Goal: Task Accomplishment & Management: Manage account settings

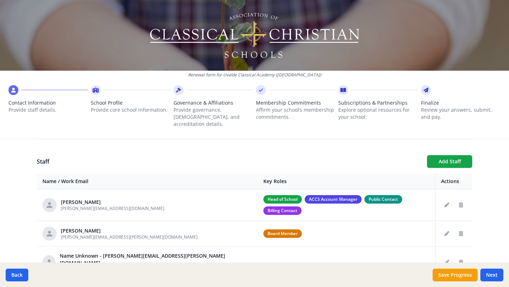
scroll to position [247, 0]
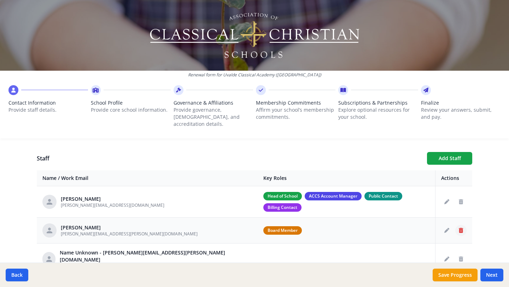
click at [459, 228] on icon "Delete staff" at bounding box center [461, 230] width 4 height 5
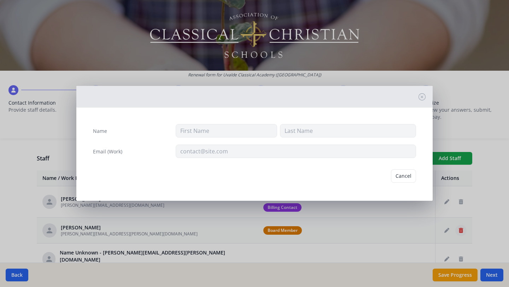
type input "Brandon"
type input "Hale"
type input "brandon.hale@uvaldeclassical.org"
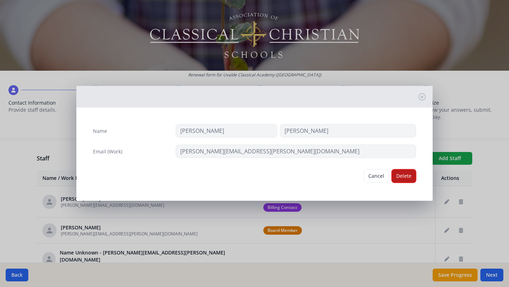
click at [406, 174] on button "Delete" at bounding box center [403, 175] width 24 height 13
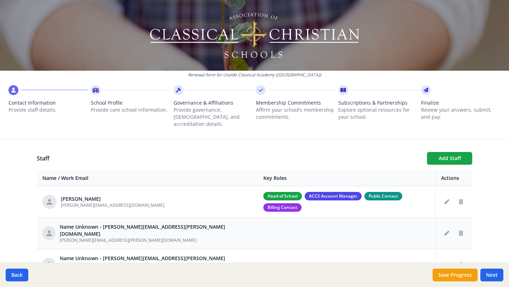
scroll to position [17, 0]
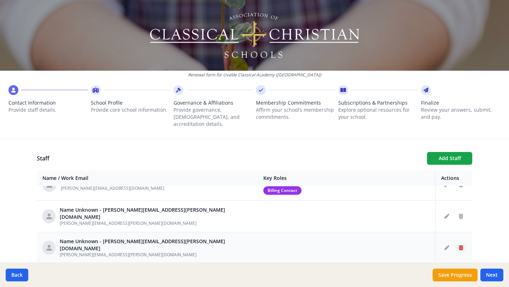
click at [462, 245] on icon "Delete staff" at bounding box center [461, 247] width 4 height 5
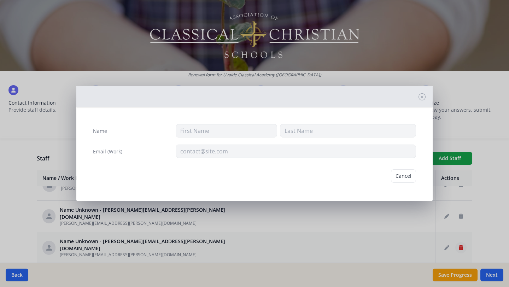
type input "karina.rojas@uvaldeclassical.org"
click at [400, 179] on button "Delete" at bounding box center [403, 175] width 24 height 13
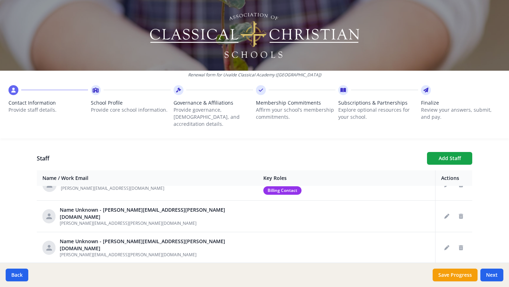
click at [400, 179] on td "Head of School ACCS Account Manager Public Contact Billing Contact" at bounding box center [346, 184] width 177 height 31
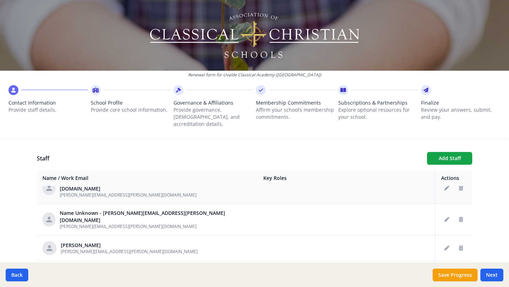
scroll to position [53, 0]
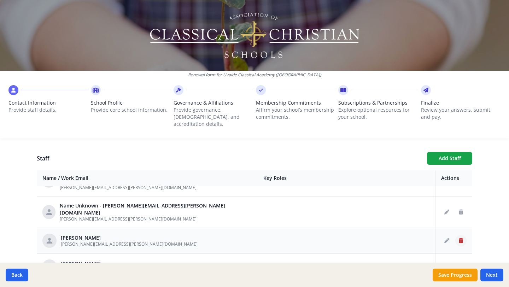
click at [460, 238] on icon "Delete staff" at bounding box center [461, 240] width 4 height 5
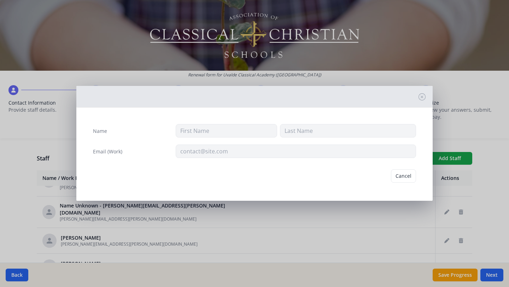
type input "Cindy"
type input "Boultinghouse"
type input "cindy.boultinghouse@uvaldeclassical.org"
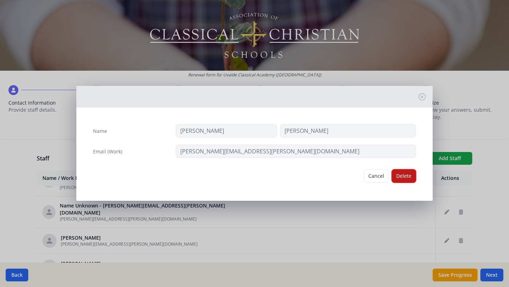
click at [401, 179] on button "Delete" at bounding box center [403, 175] width 24 height 13
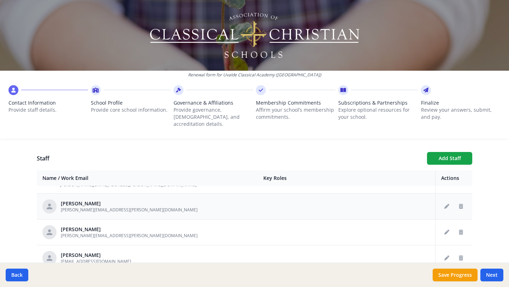
scroll to position [90, 0]
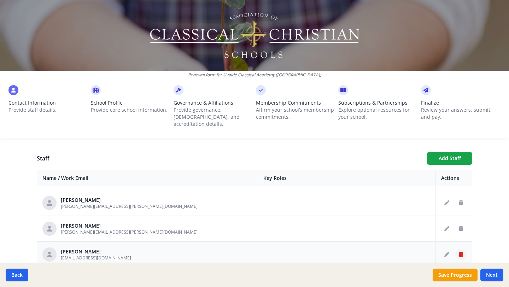
click at [461, 252] on icon "Delete staff" at bounding box center [461, 254] width 4 height 5
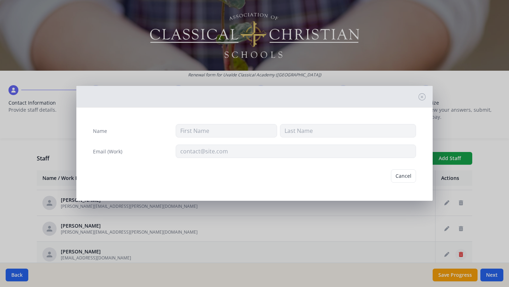
type input "Caryn"
type input "Goggans"
type input "ckgoggans@yahoo.com"
click at [404, 177] on button "Delete" at bounding box center [403, 175] width 24 height 13
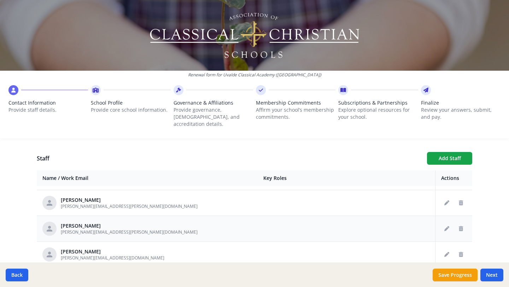
scroll to position [96, 0]
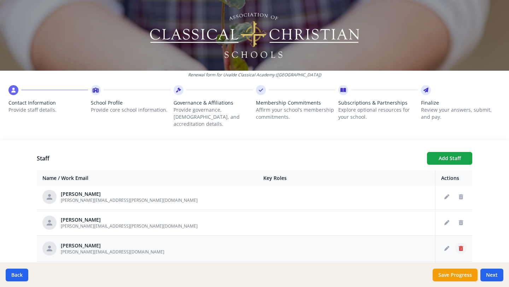
click at [460, 246] on icon "Delete staff" at bounding box center [461, 248] width 4 height 5
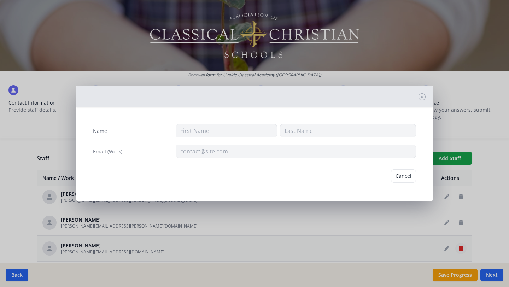
type input "Ashley"
type input "Hale"
type input "ashley_bonnette@hotmail.com"
click at [401, 178] on button "Delete" at bounding box center [403, 175] width 24 height 13
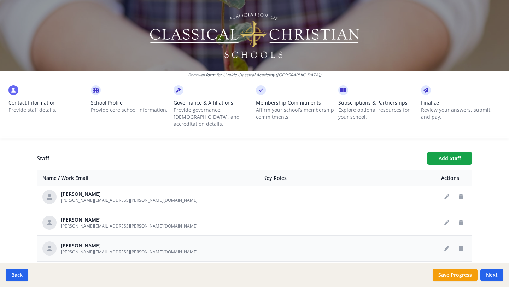
scroll to position [107, 0]
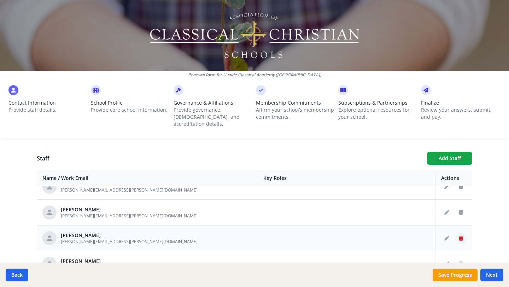
click at [461, 236] on icon "Delete staff" at bounding box center [461, 238] width 4 height 5
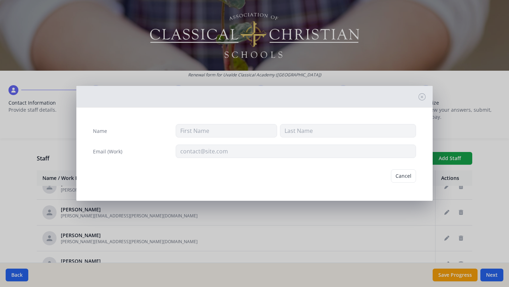
type input "Cindy"
type input "Jeffreys"
type input "cindy.jeffreys@uvaldeclassical.org"
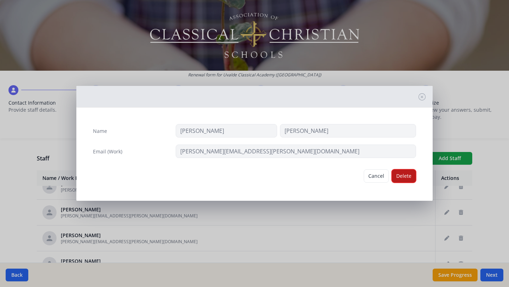
click at [400, 174] on button "Delete" at bounding box center [403, 175] width 24 height 13
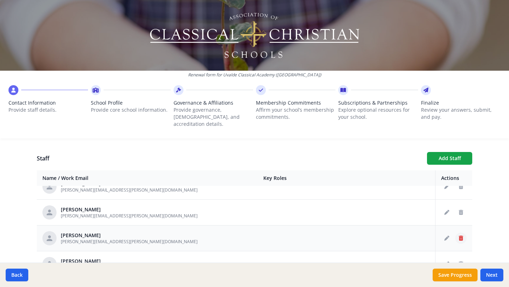
click at [460, 236] on icon "Delete staff" at bounding box center [461, 238] width 4 height 5
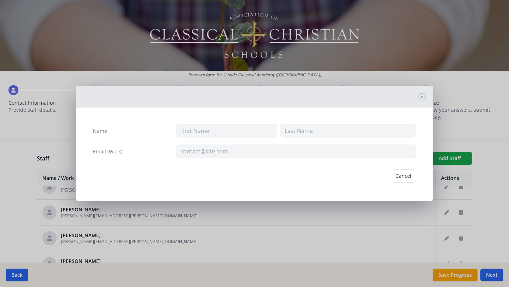
type input "Paul"
type input "Kerbow"
type input "paul.kerbow@uvaldeclassical.org"
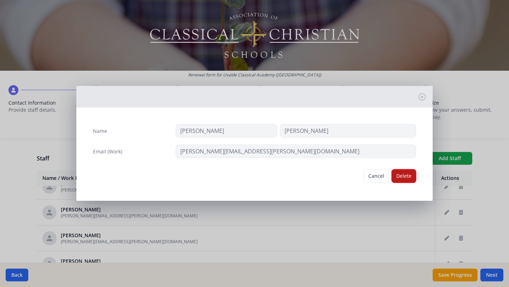
click at [404, 178] on button "Delete" at bounding box center [403, 175] width 24 height 13
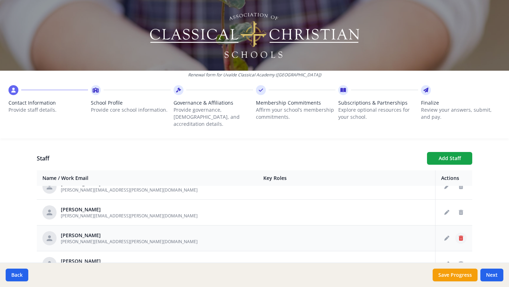
click at [463, 232] on button "Delete staff" at bounding box center [460, 237] width 11 height 11
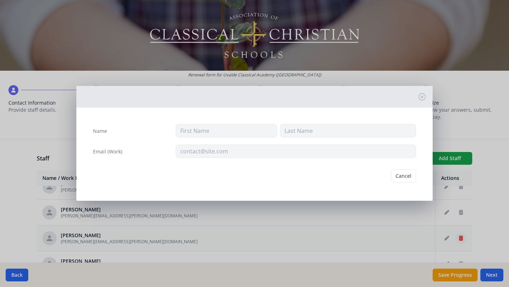
type input "Vicky"
type input "Kraemer"
type input "vicky.kraemer@uvaldeclassical.org"
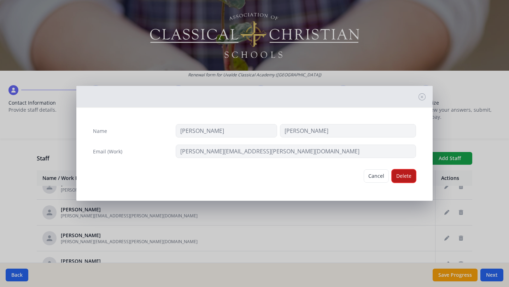
click at [403, 176] on button "Delete" at bounding box center [403, 175] width 24 height 13
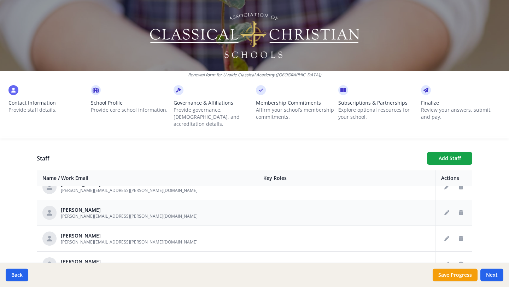
scroll to position [132, 0]
click at [459, 236] on icon "Delete staff" at bounding box center [461, 238] width 4 height 5
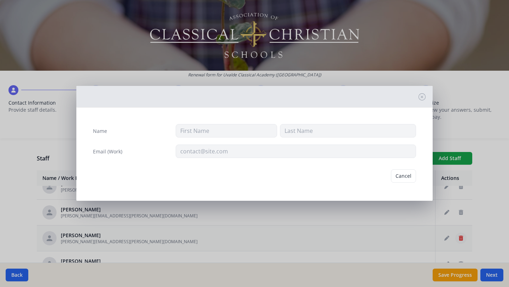
type input "Willie"
type input "Langham"
type input "willie.langham@uvaldeclassical.org"
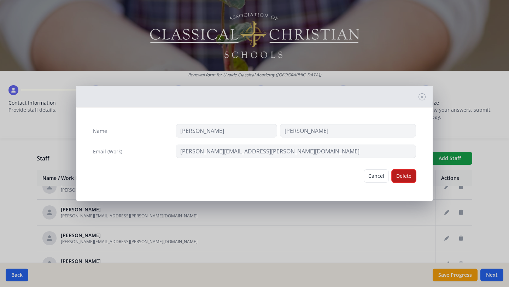
click at [406, 176] on button "Delete" at bounding box center [403, 175] width 24 height 13
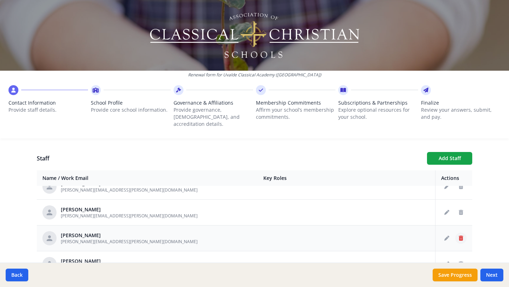
click at [462, 236] on icon "Delete staff" at bounding box center [461, 238] width 4 height 5
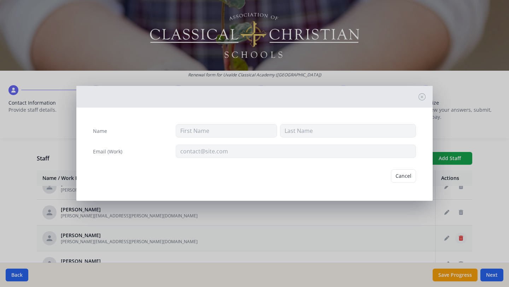
type input "Angelina"
type input "Moore"
type input "angelina.moore@uvaldeclassical.org"
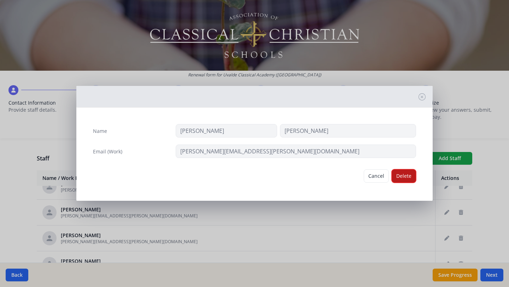
click at [403, 177] on button "Delete" at bounding box center [403, 175] width 24 height 13
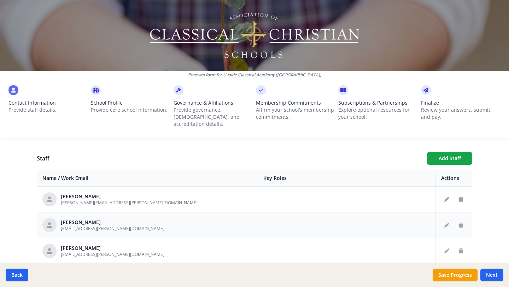
scroll to position [145, 0]
click at [462, 249] on icon "Delete staff" at bounding box center [461, 251] width 4 height 5
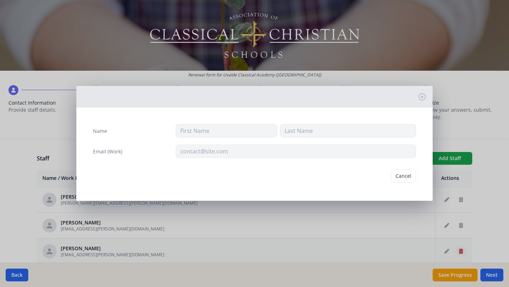
type input "Gracee"
type input "Olson"
type input "jozannah.huerta@uvaldeclassical.org"
click at [405, 179] on button "Delete" at bounding box center [403, 175] width 24 height 13
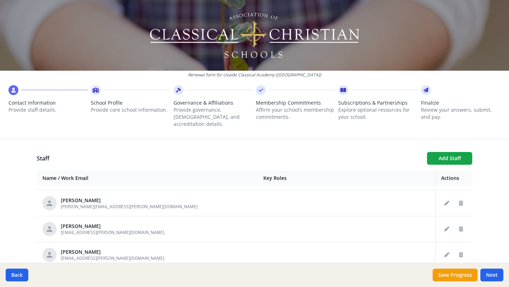
scroll to position [125, 0]
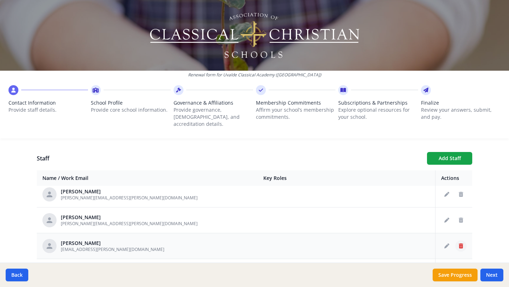
click at [459, 240] on button "Delete staff" at bounding box center [460, 245] width 11 height 11
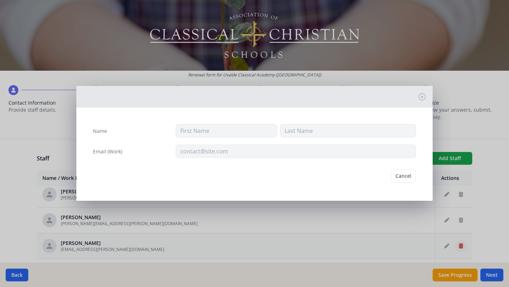
type input "Donald"
type input "Offner"
type input "don.offner@uvaldeclassical.org"
click at [403, 176] on button "Delete" at bounding box center [403, 175] width 24 height 13
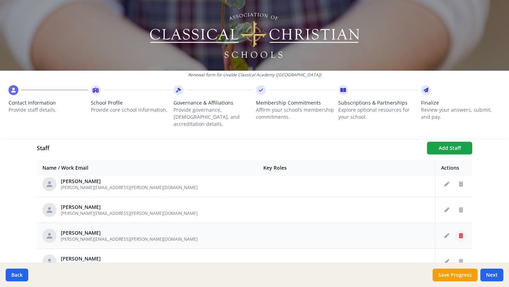
scroll to position [263, 0]
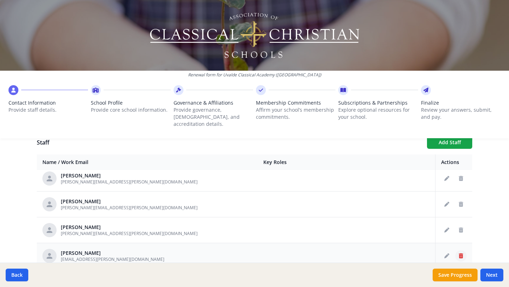
click at [459, 253] on icon "Delete staff" at bounding box center [461, 255] width 4 height 5
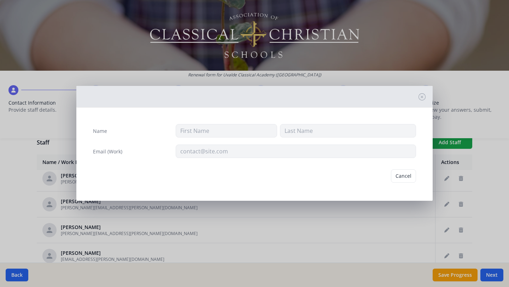
type input "Lauren"
type input "Powell"
type input "lauren.powell@uvaldeclassical.org"
click at [408, 173] on button "Delete" at bounding box center [403, 175] width 24 height 13
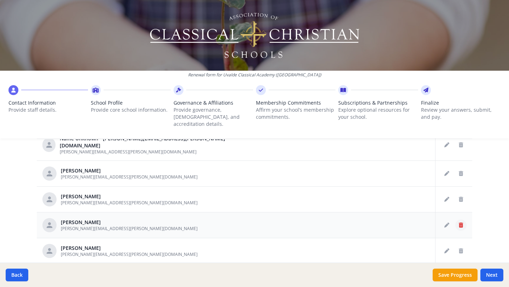
scroll to position [295, 0]
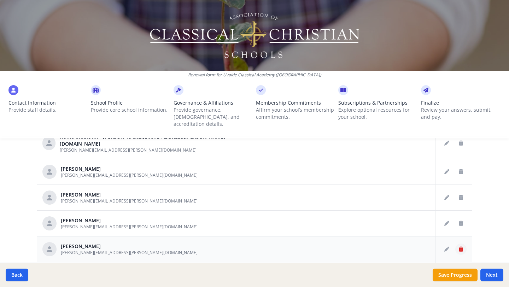
click at [461, 247] on icon "Delete staff" at bounding box center [461, 249] width 4 height 5
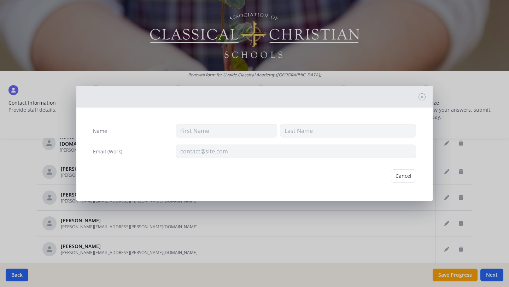
type input "Megan"
type input "Ramsey"
type input "megan.ramsey@uvaldeclassical.org"
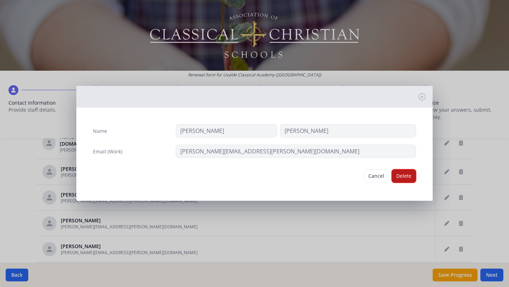
click at [405, 177] on button "Delete" at bounding box center [403, 175] width 24 height 13
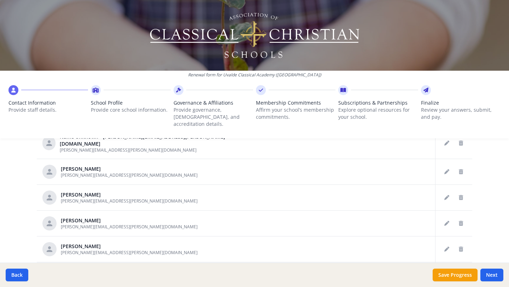
scroll to position [47, 0]
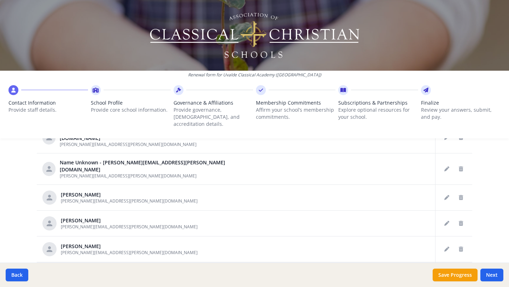
click at [458, 269] on button "Delete staff" at bounding box center [460, 274] width 11 height 11
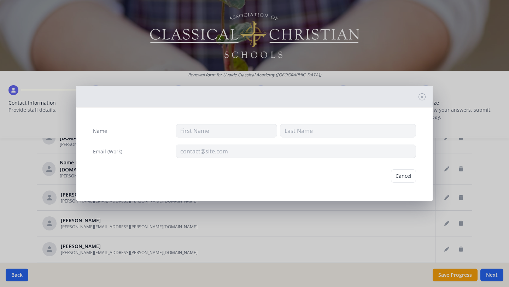
type input "Eliana"
type input "Teague"
type input "eliana.teague@uvaldeclassical.org"
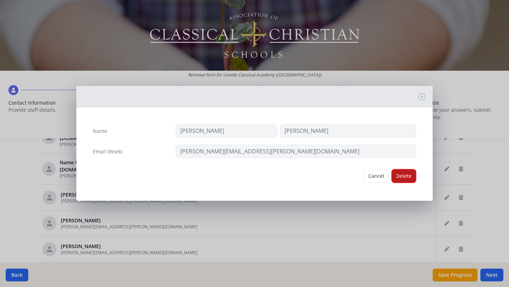
click at [403, 182] on button "Delete" at bounding box center [403, 175] width 24 height 13
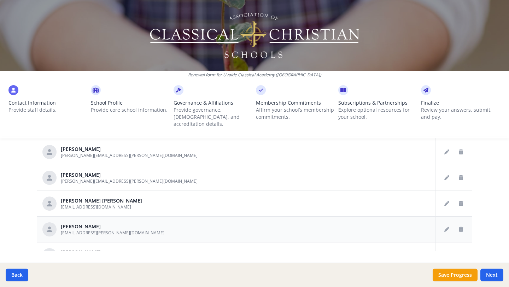
scroll to position [395, 0]
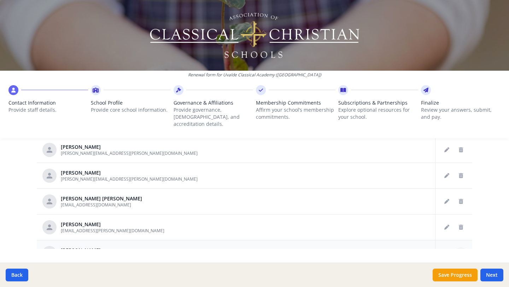
click at [460, 250] on icon "Delete staff" at bounding box center [461, 252] width 4 height 5
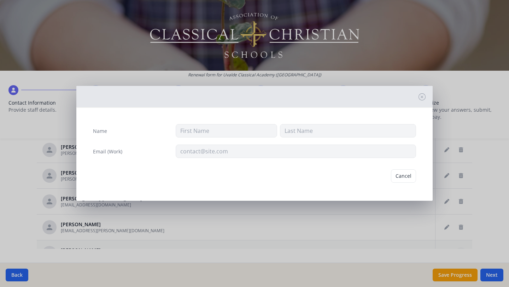
type input "Larri Ann"
type input "Wright"
type input "larri.wright@uvaldeclassical.org"
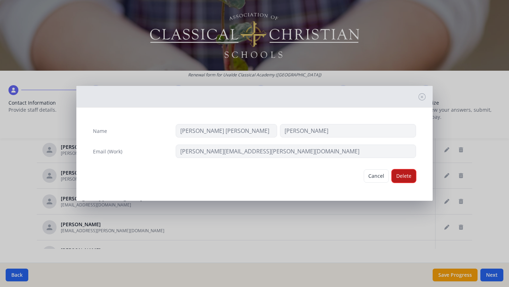
click at [404, 174] on button "Delete" at bounding box center [403, 175] width 24 height 13
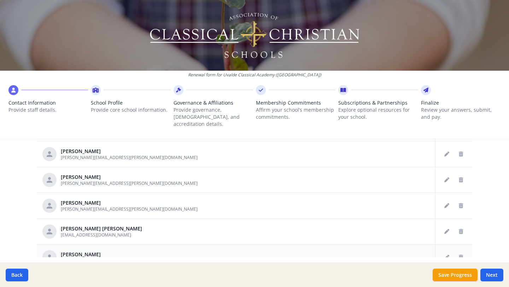
scroll to position [385, 0]
click at [457, 253] on button "Delete staff" at bounding box center [460, 258] width 11 height 11
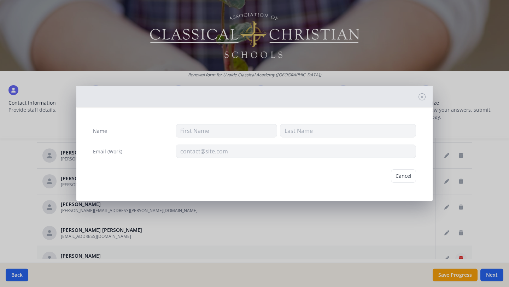
type input "JP"
type input "Whipkey"
type input "jp.whipkey@uvaldeclassical.org"
click at [407, 179] on button "Delete" at bounding box center [403, 175] width 24 height 13
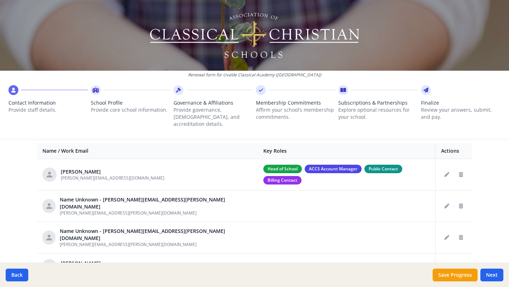
scroll to position [270, 0]
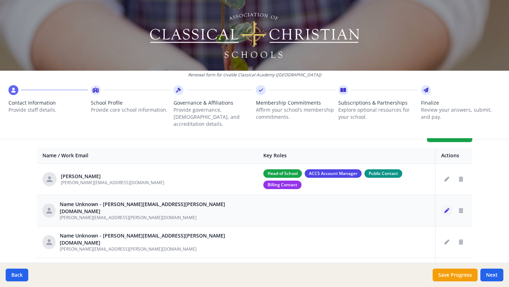
click at [447, 208] on icon "Edit staff" at bounding box center [446, 210] width 5 height 5
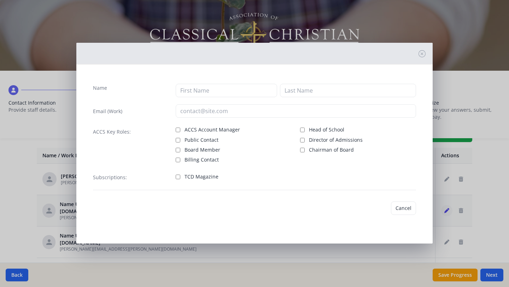
type input "sam.garza@uvaldeclassical.org"
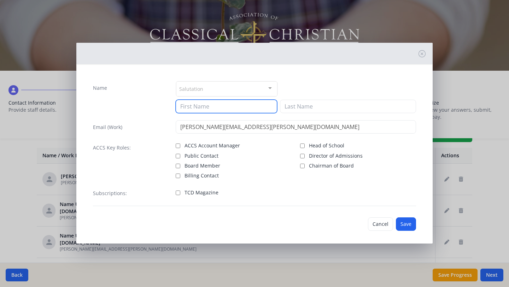
click at [248, 108] on input at bounding box center [226, 106] width 101 height 13
type input "Sam"
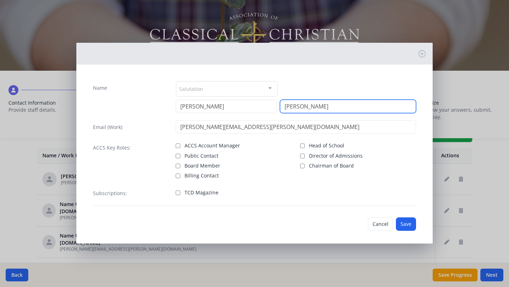
scroll to position [4, 0]
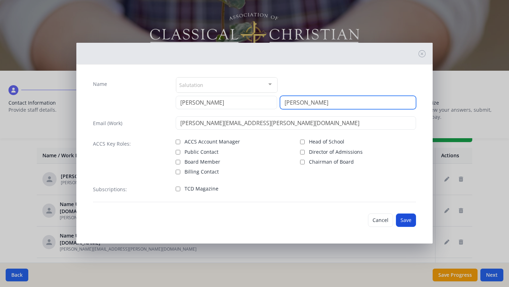
type input "Garza"
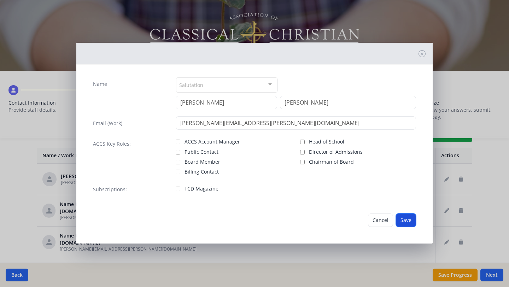
click at [404, 224] on button "Save" at bounding box center [406, 219] width 20 height 13
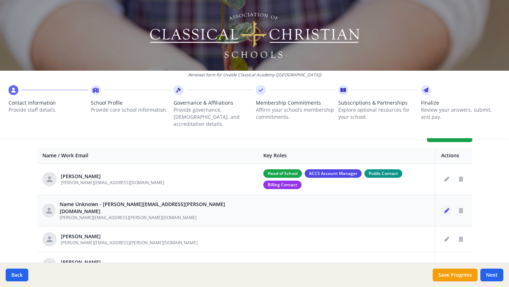
click at [446, 208] on icon "Edit staff" at bounding box center [446, 210] width 5 height 5
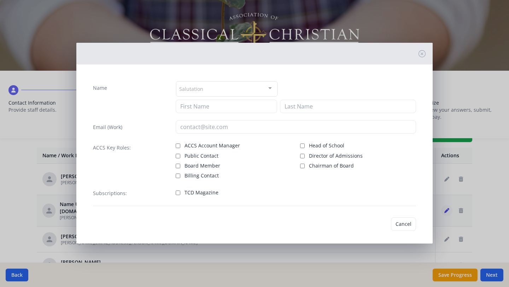
type input "ashley.hale@uvaldeclassical.org"
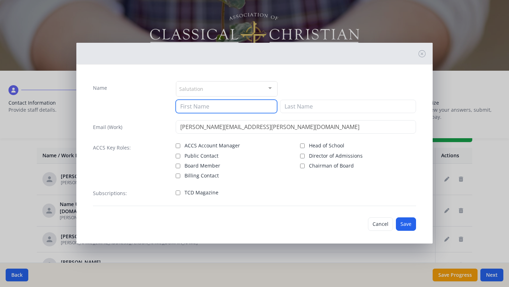
click at [231, 104] on input at bounding box center [226, 106] width 101 height 13
type input "Ashley"
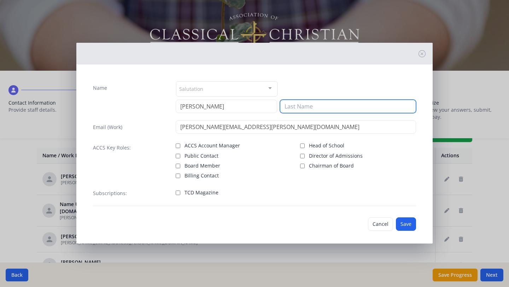
type input "G"
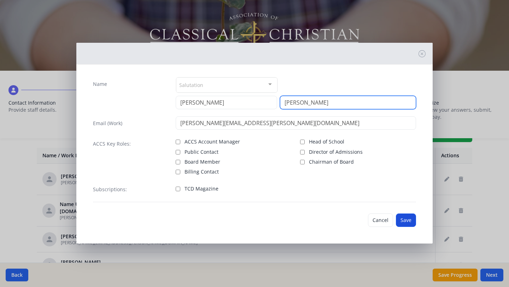
type input "Hale"
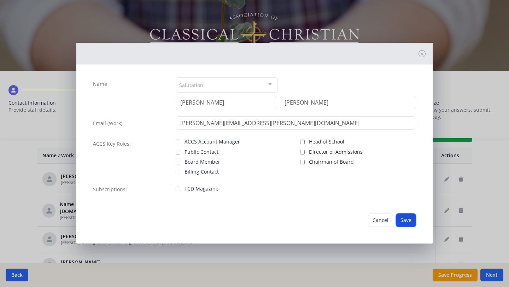
click at [408, 221] on button "Save" at bounding box center [406, 219] width 20 height 13
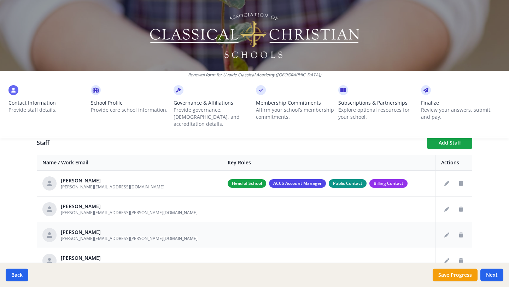
scroll to position [265, 0]
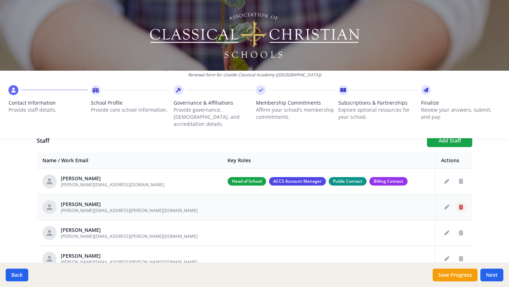
click at [459, 205] on icon "Delete staff" at bounding box center [461, 207] width 4 height 5
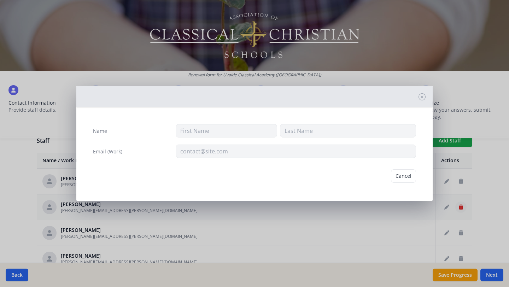
type input "Anita"
type input "Cardona"
type input "anita.cardona@uvaldeclassical.org"
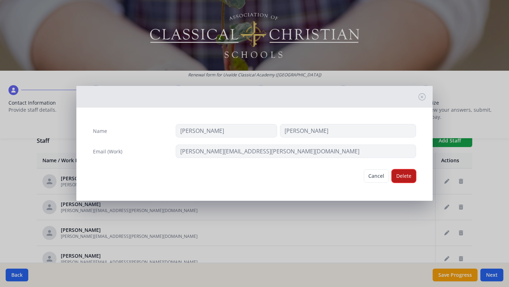
click at [404, 175] on button "Delete" at bounding box center [403, 175] width 24 height 13
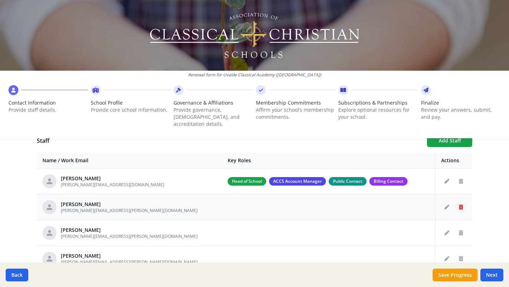
click at [460, 205] on icon "Delete staff" at bounding box center [461, 207] width 4 height 5
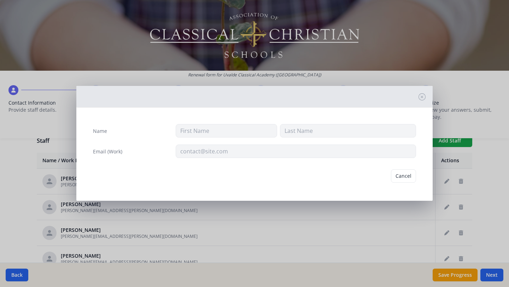
type input "Christy"
type input "Faust"
type input "christy.faust@uvaldeclassical.org"
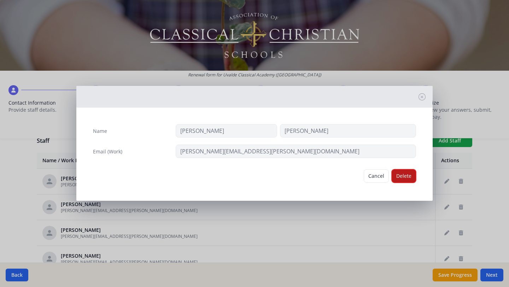
click at [403, 175] on button "Delete" at bounding box center [403, 175] width 24 height 13
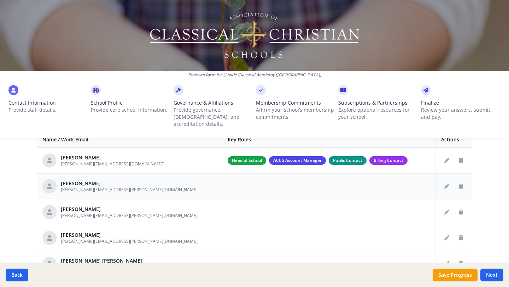
scroll to position [286, 0]
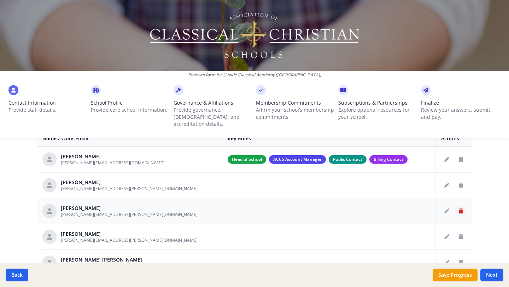
click at [462, 208] on icon "Delete staff" at bounding box center [461, 210] width 4 height 5
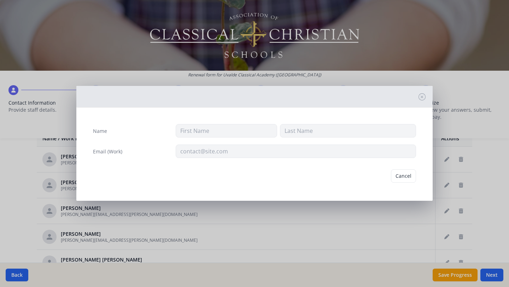
type input "Ashley"
type input "Hale"
type input "ashley.hale@uvaldeclassical.org"
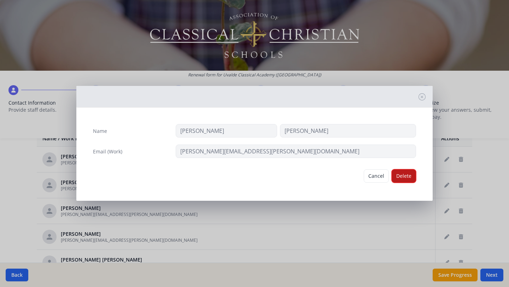
click at [403, 177] on button "Delete" at bounding box center [403, 175] width 24 height 13
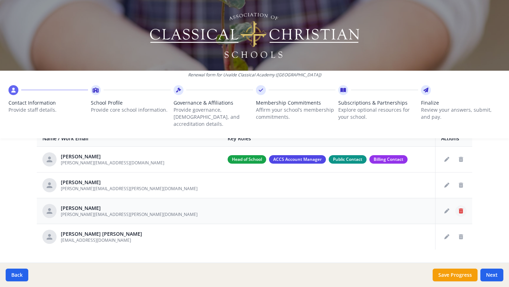
click at [459, 208] on icon "Delete staff" at bounding box center [461, 210] width 4 height 5
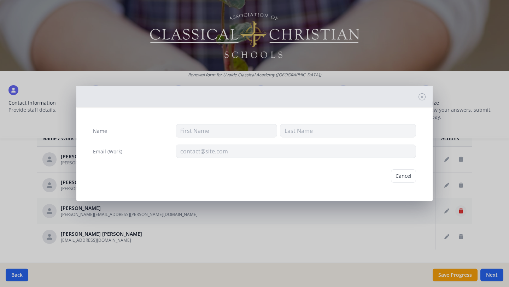
type input "Addie"
type input "Langham"
type input "addie.langham@uvaldeclassical.org"
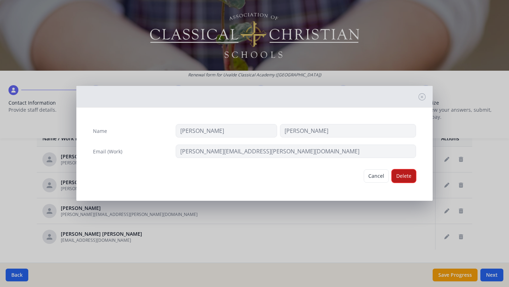
click at [414, 179] on button "Delete" at bounding box center [403, 175] width 24 height 13
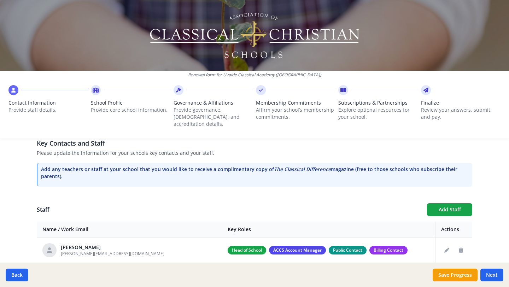
scroll to position [205, 0]
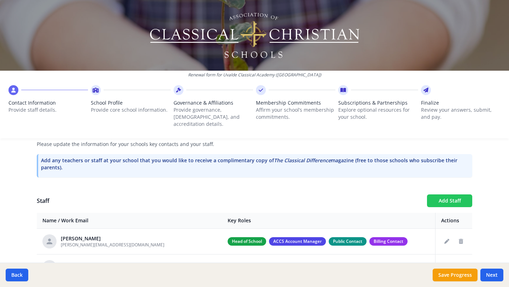
click at [451, 195] on button "Add Staff" at bounding box center [449, 200] width 45 height 13
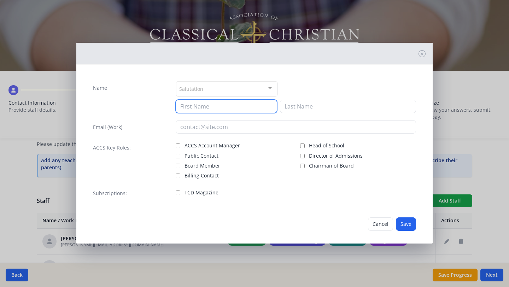
click at [239, 106] on input at bounding box center [226, 106] width 101 height 13
type input "Lindsey"
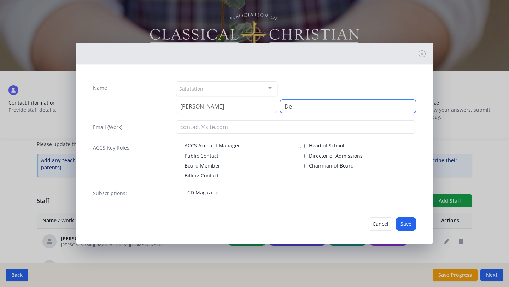
type input "D"
type input "Garza"
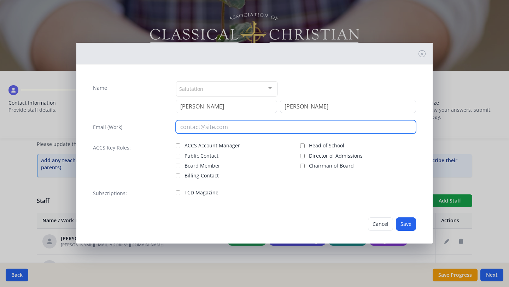
click at [235, 128] on input "email" at bounding box center [296, 126] width 241 height 13
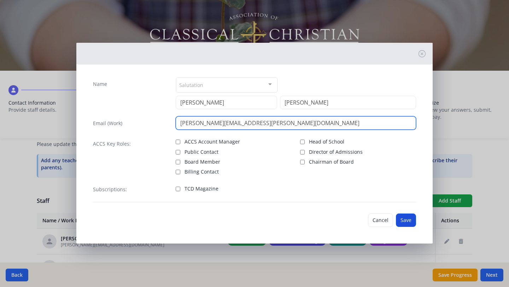
type input "lindsey.garza@uvaldeclassical.org"
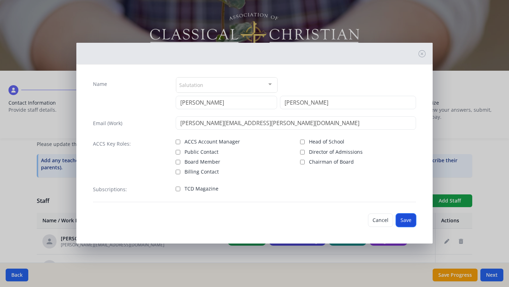
click at [402, 221] on button "Save" at bounding box center [406, 219] width 20 height 13
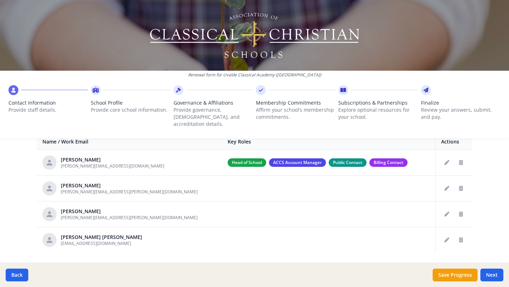
scroll to position [296, 0]
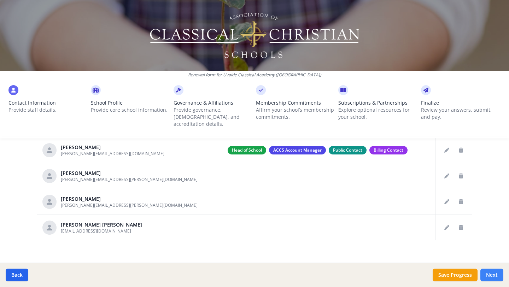
click at [493, 272] on button "Next" at bounding box center [491, 274] width 23 height 13
type input "(830) 591-2242"
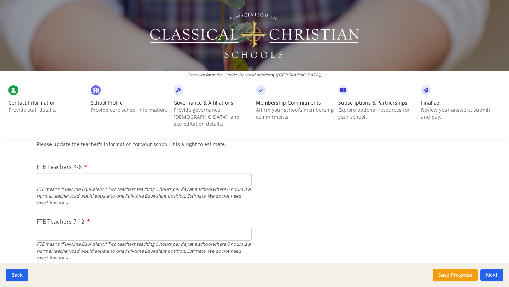
scroll to position [431, 0]
click at [229, 172] on input "FTE Teachers K-6" at bounding box center [144, 178] width 215 height 13
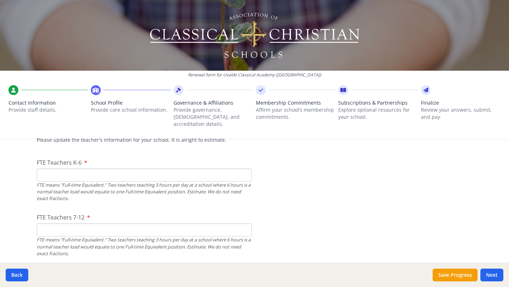
scroll to position [434, 0]
type input "8"
click at [207, 224] on input "FTE Teachers 7-12" at bounding box center [144, 230] width 215 height 13
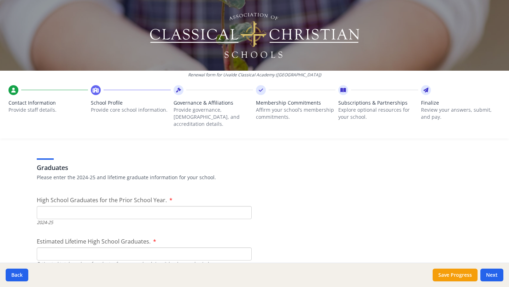
scroll to position [988, 0]
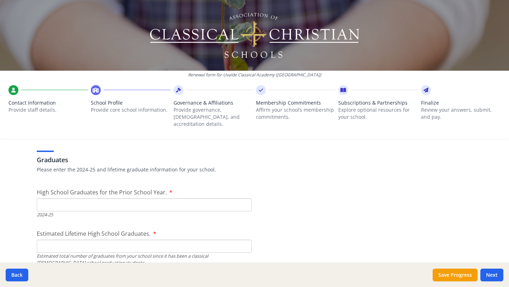
type input "1"
click at [231, 200] on input "High School Graduates for the Prior School Year." at bounding box center [144, 204] width 215 height 13
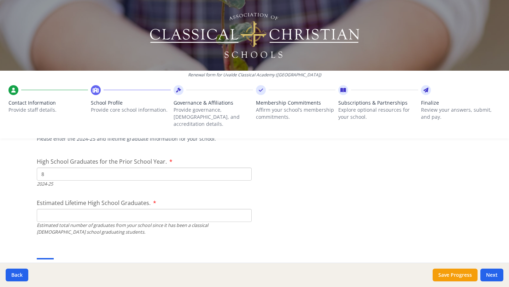
scroll to position [1023, 0]
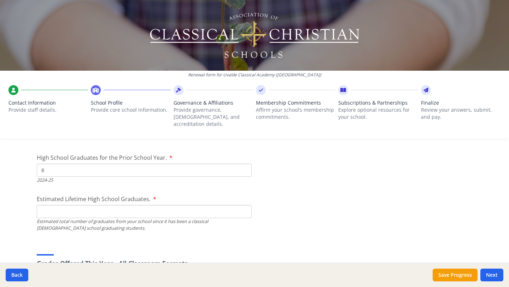
type input "8"
click at [218, 205] on input "Estimated Lifetime High School Graduates." at bounding box center [144, 211] width 215 height 13
drag, startPoint x: 218, startPoint y: 201, endPoint x: 209, endPoint y: 150, distance: 52.1
